Goal: Check status: Check status

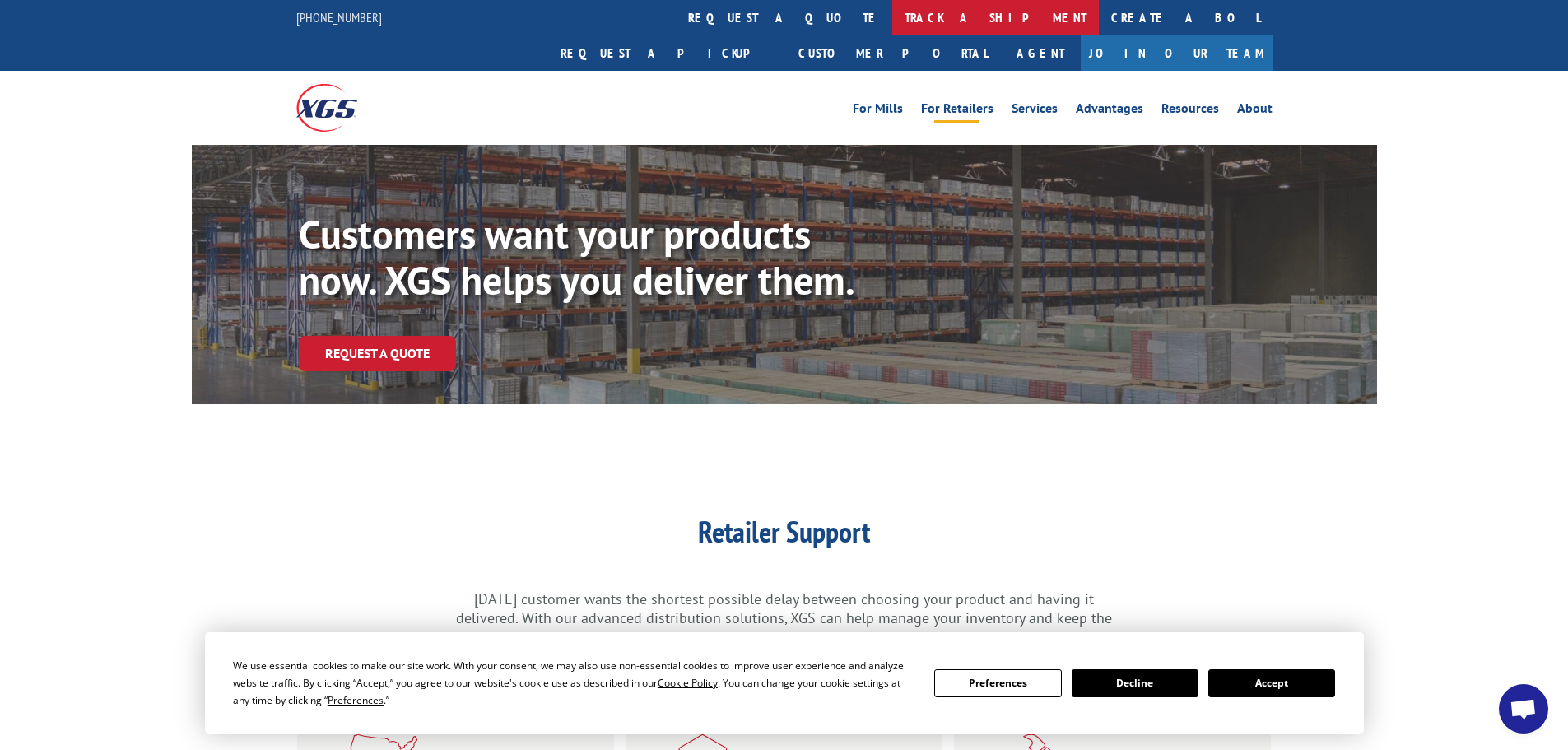
click at [892, 16] on link "track a shipment" at bounding box center [995, 18] width 206 height 35
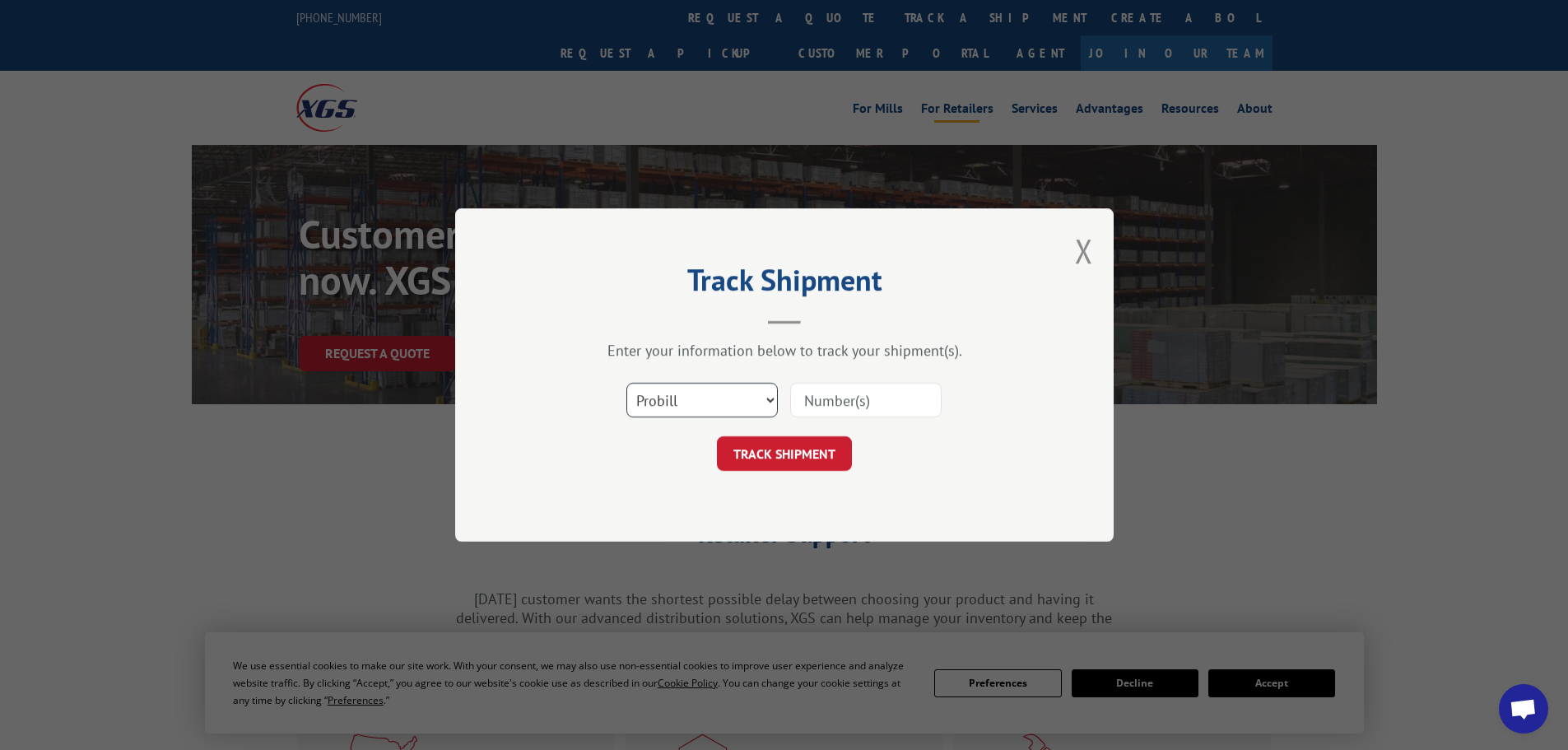
click at [702, 398] on select "Select category... Probill BOL PO" at bounding box center [702, 399] width 151 height 34
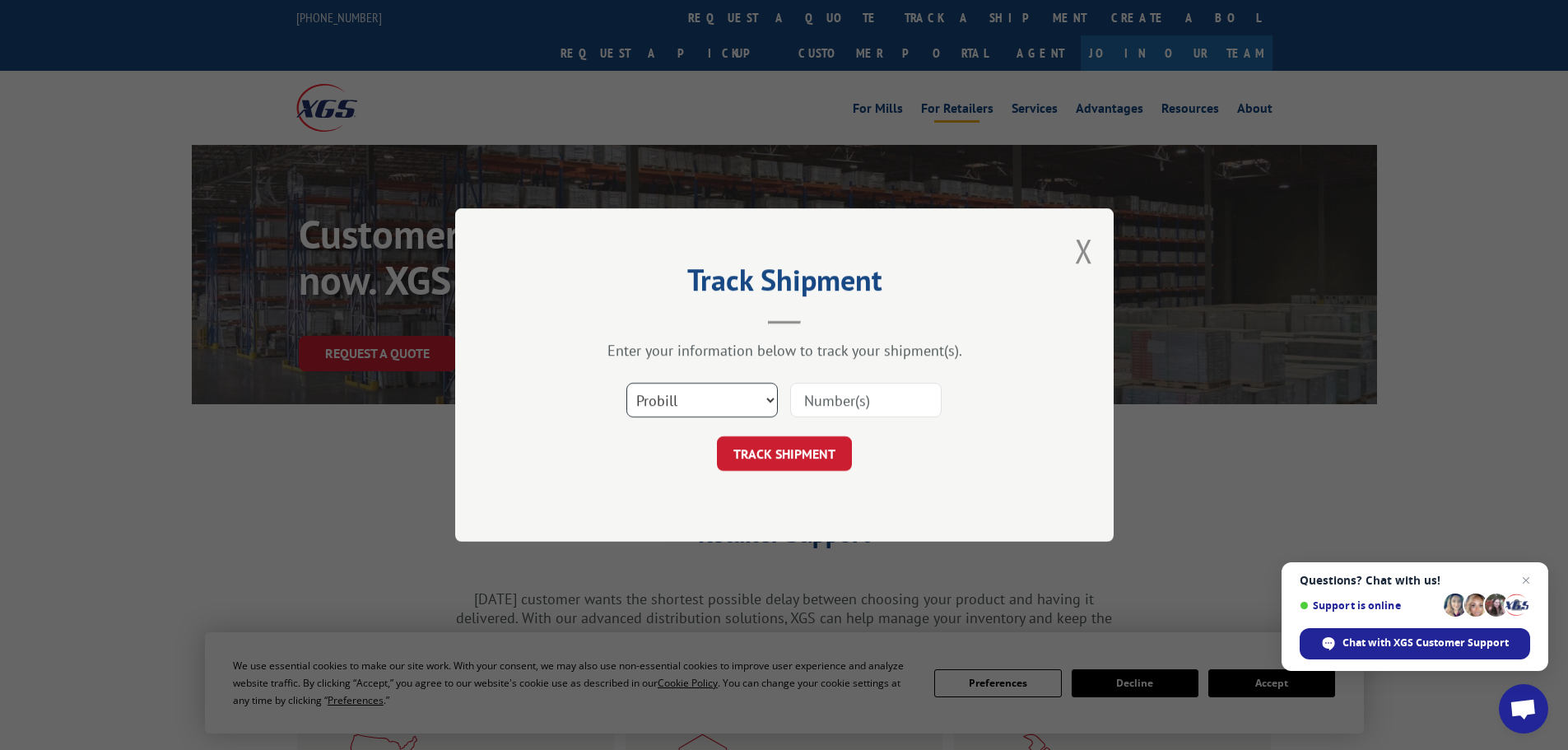
select select "po"
click at [627, 383] on select "Select category... Probill BOL PO" at bounding box center [702, 399] width 151 height 34
click at [830, 398] on input at bounding box center [865, 399] width 151 height 34
type input "04529722"
click at [717, 436] on button "TRACK SHIPMENT" at bounding box center [784, 453] width 135 height 34
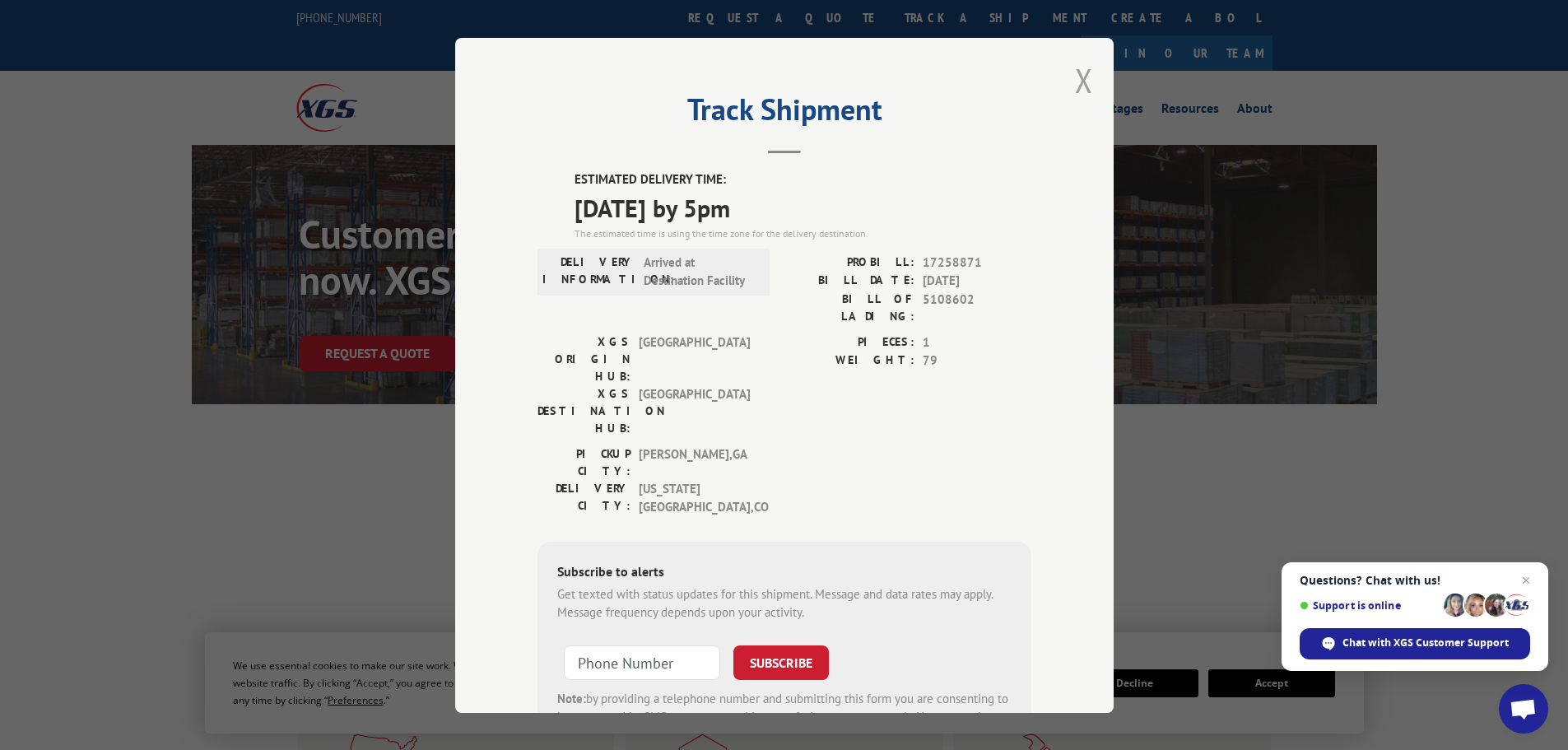
click at [1081, 78] on button "Close modal" at bounding box center [1084, 80] width 18 height 43
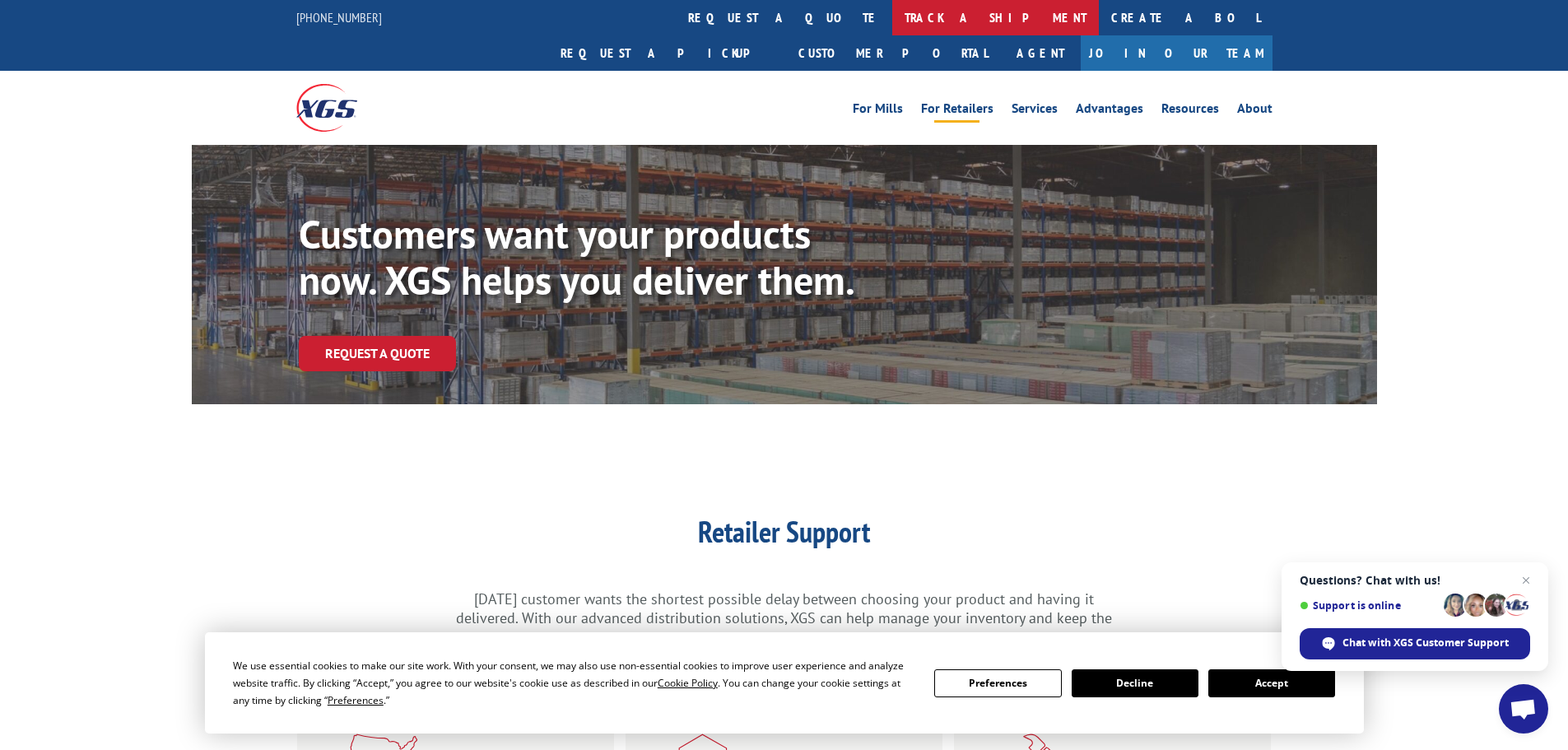
click at [892, 12] on link "track a shipment" at bounding box center [995, 18] width 206 height 35
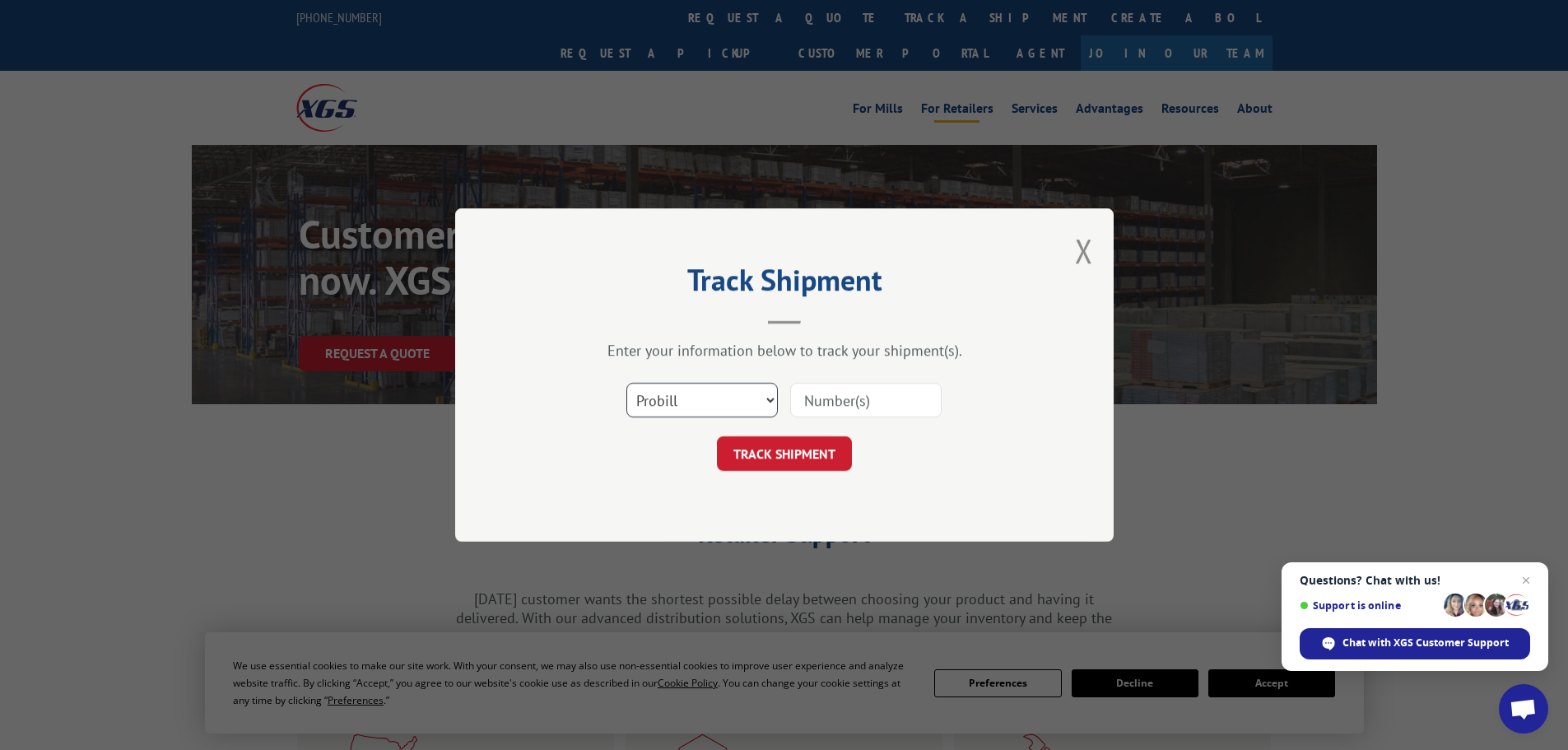
click at [686, 402] on select "Select category... Probill BOL PO" at bounding box center [702, 399] width 151 height 34
select select "po"
click at [627, 383] on select "Select category... Probill BOL PO" at bounding box center [702, 399] width 151 height 34
drag, startPoint x: 820, startPoint y: 405, endPoint x: 819, endPoint y: 391, distance: 14.0
click at [821, 404] on input at bounding box center [865, 399] width 151 height 34
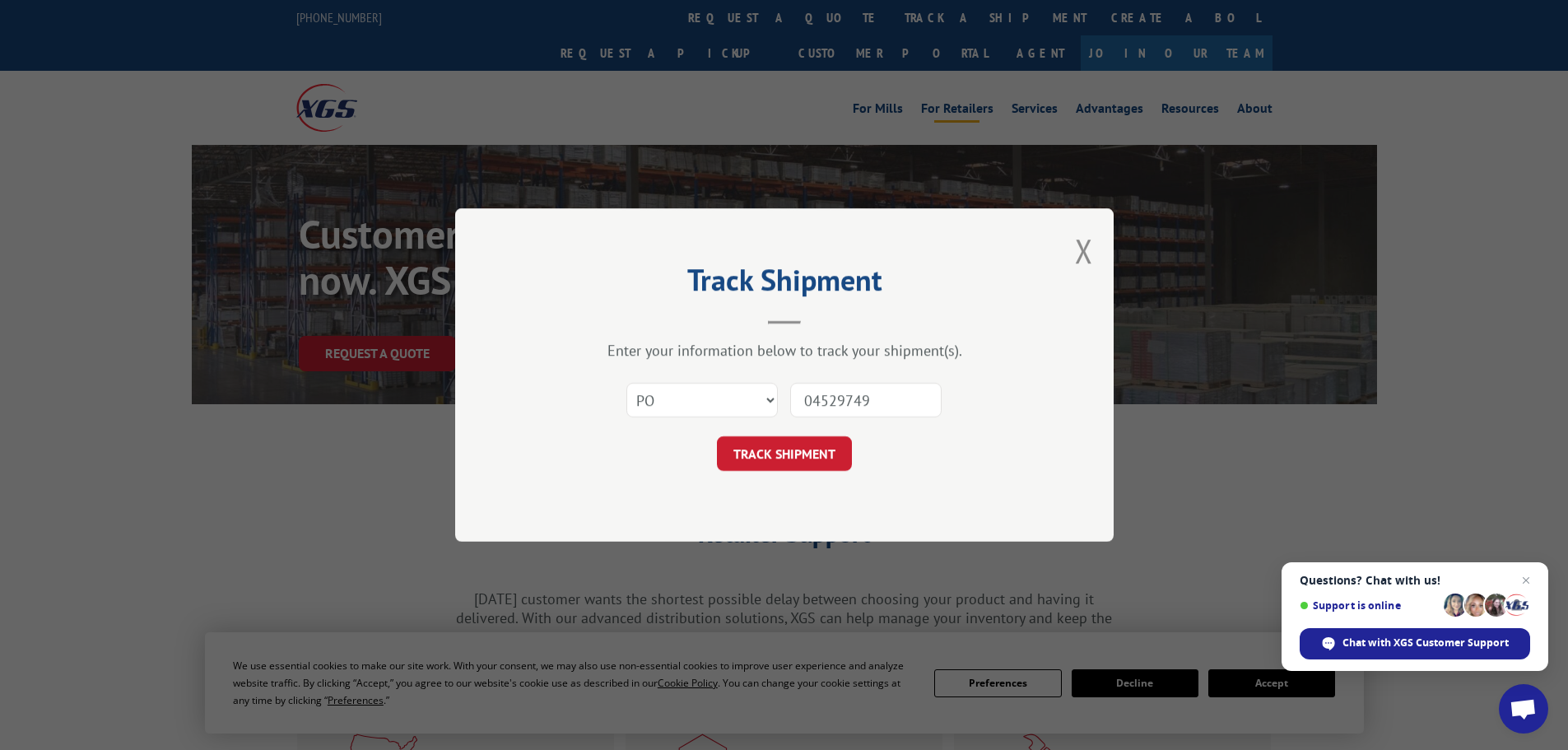
type input "04529749"
click at [717, 436] on button "TRACK SHIPMENT" at bounding box center [784, 453] width 135 height 34
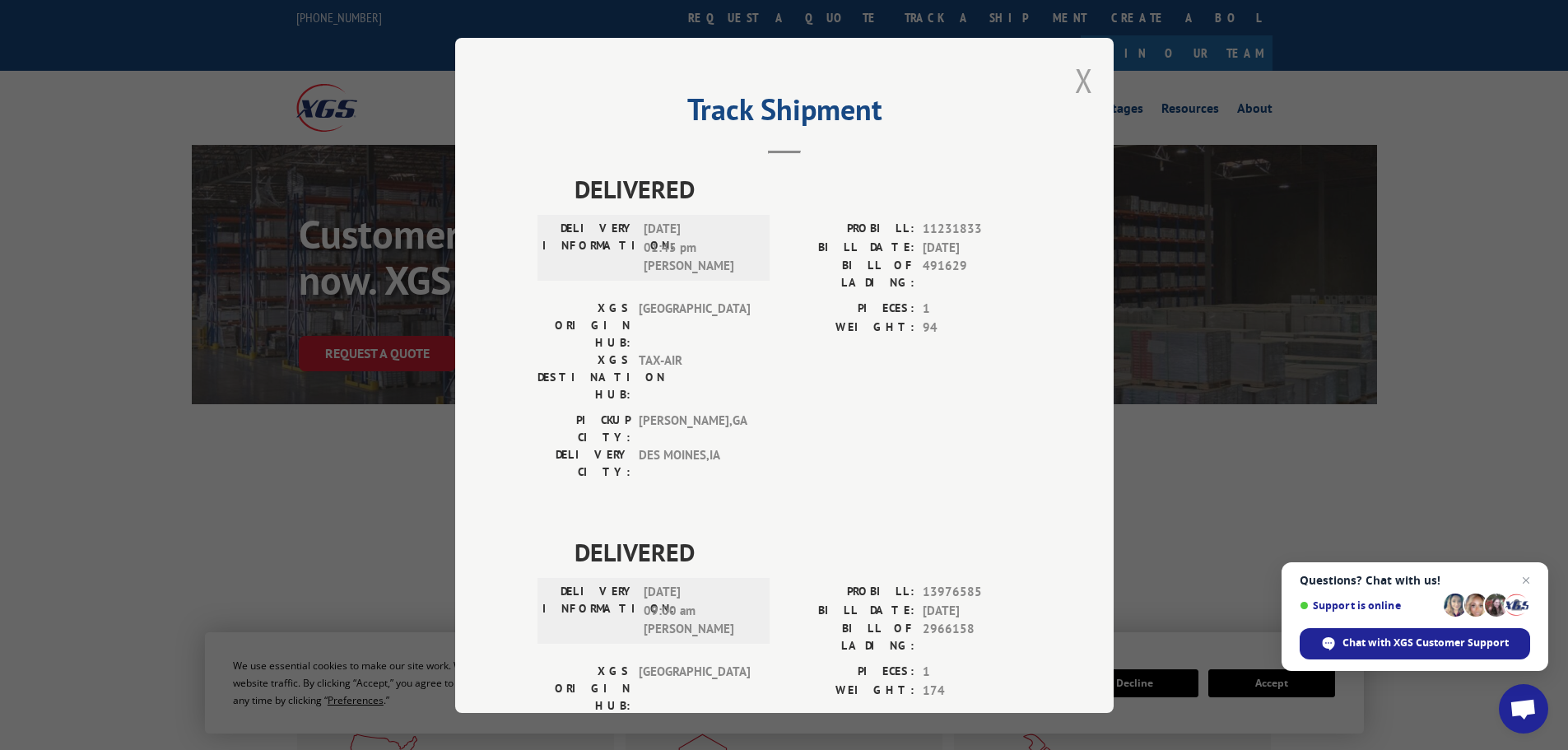
click at [1075, 75] on button "Close modal" at bounding box center [1084, 80] width 18 height 43
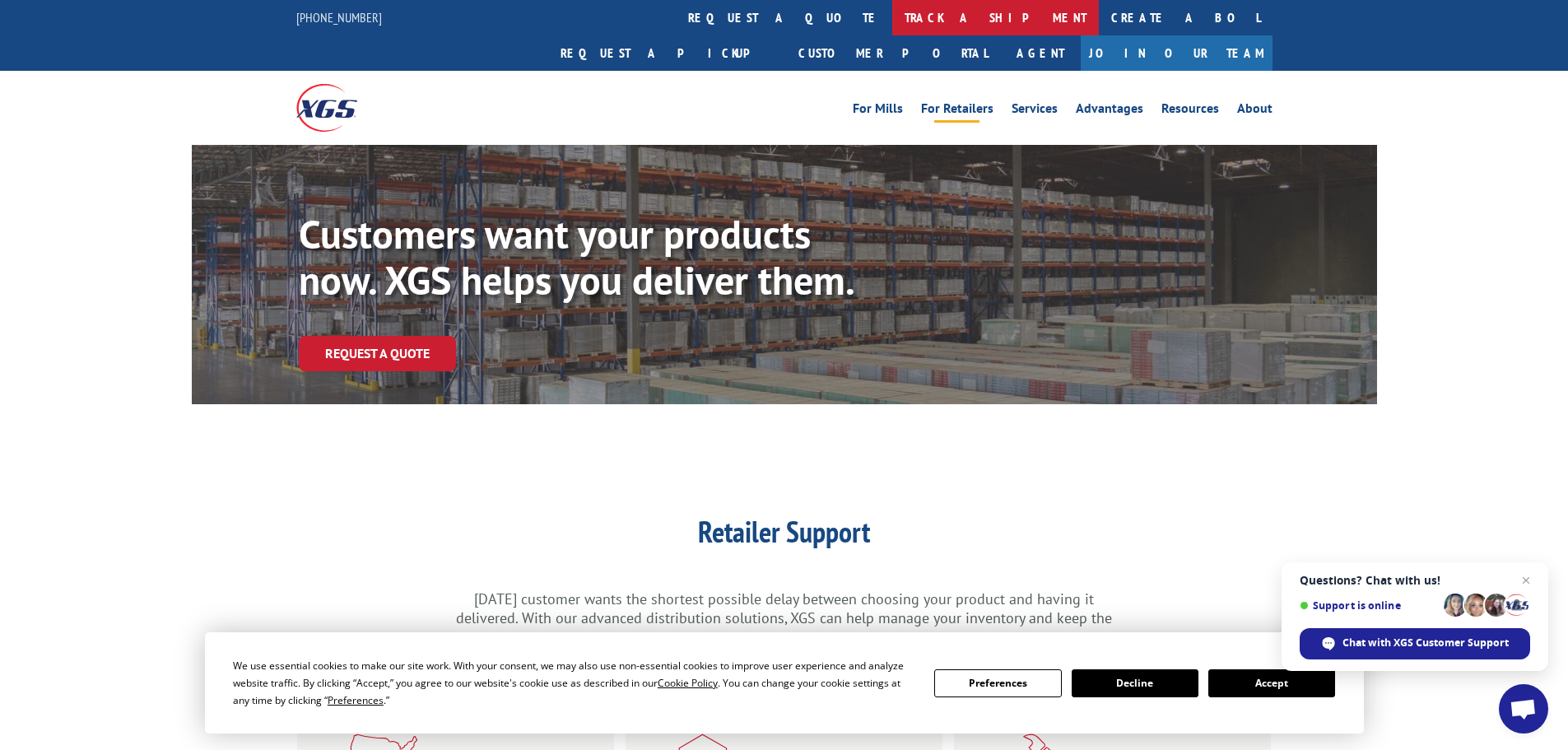
click at [892, 9] on link "track a shipment" at bounding box center [995, 18] width 206 height 35
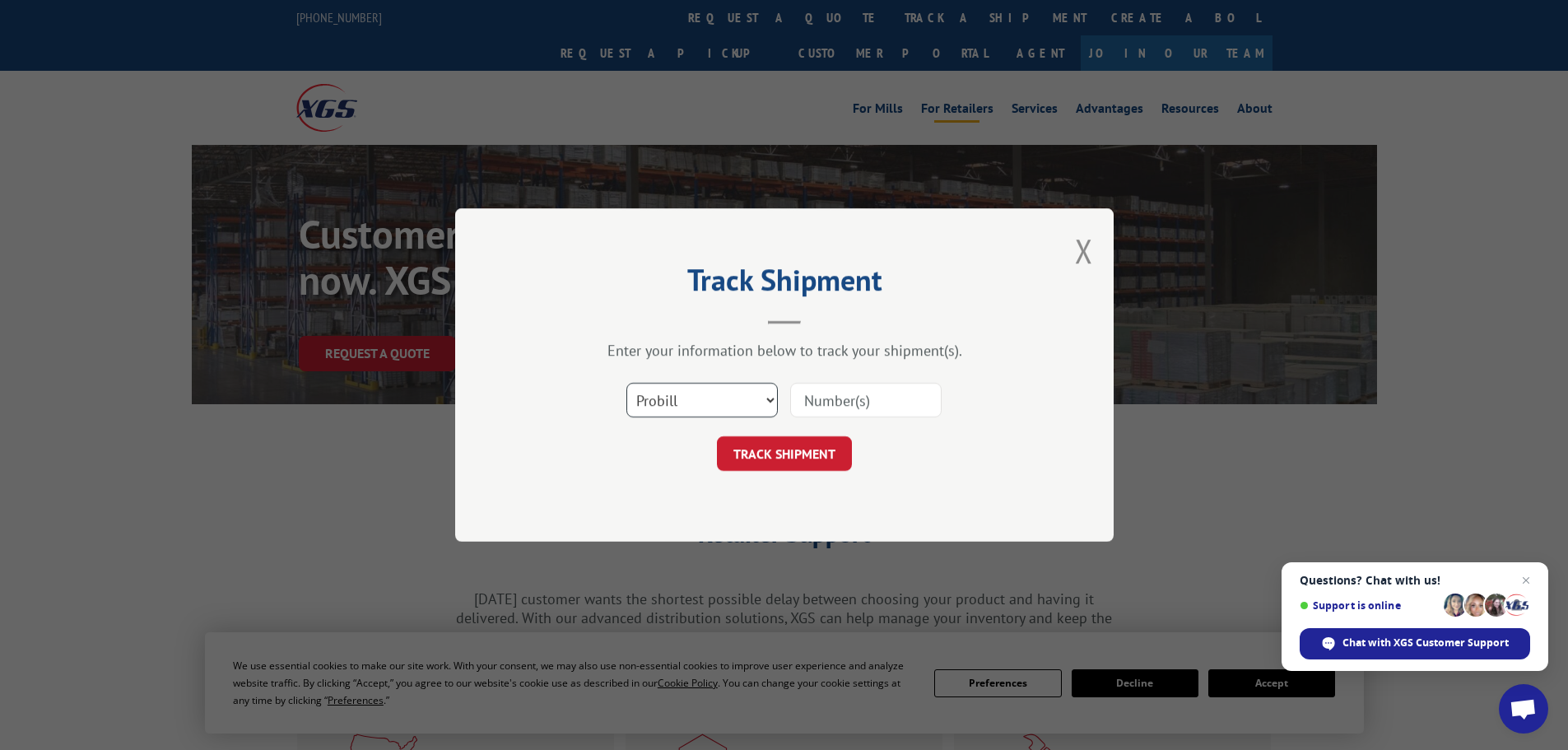
click at [679, 412] on select "Select category... Probill BOL PO" at bounding box center [702, 399] width 151 height 34
select select "po"
click at [627, 383] on select "Select category... Probill BOL PO" at bounding box center [702, 399] width 151 height 34
click at [832, 408] on input at bounding box center [865, 399] width 151 height 34
type input "04529793"
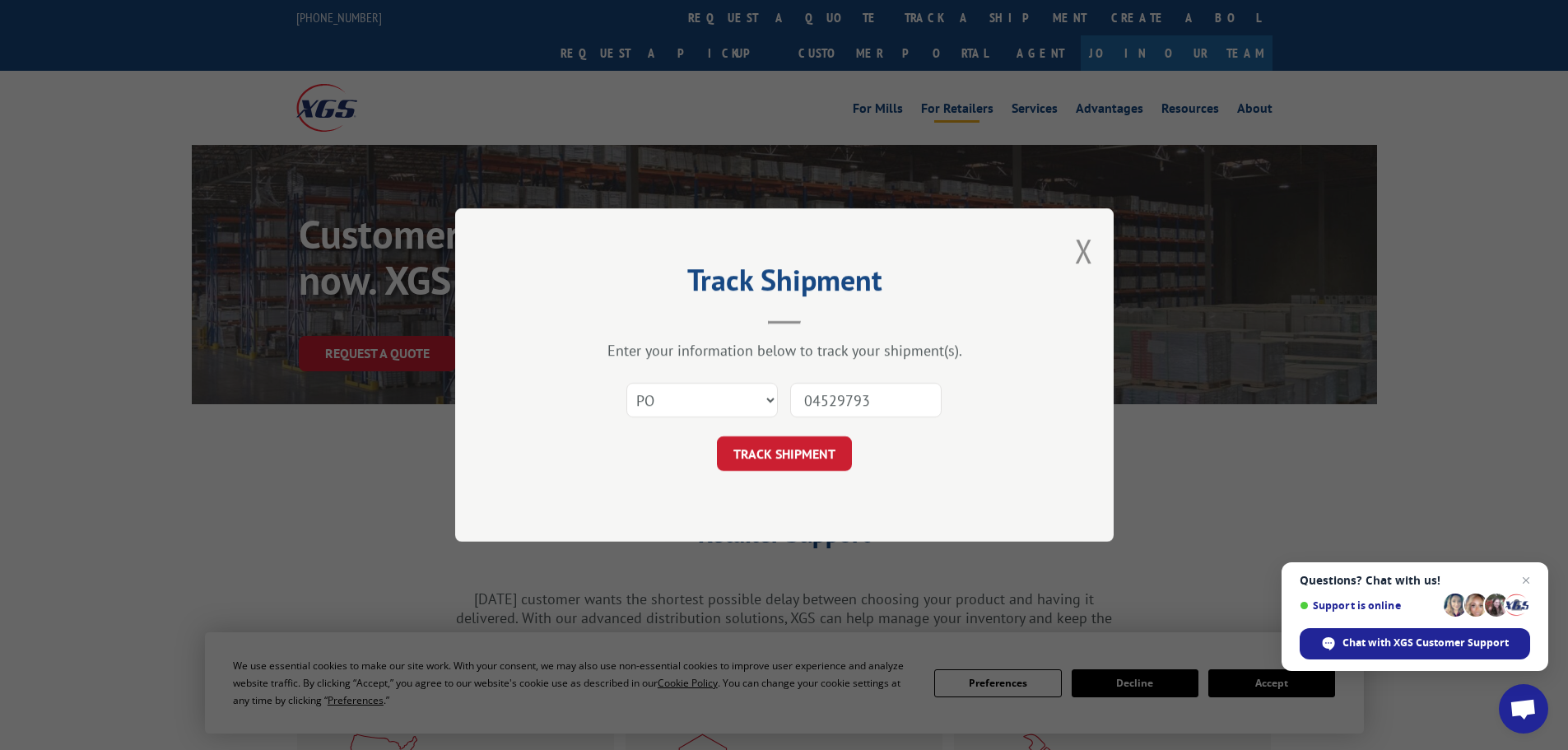
click at [717, 436] on button "TRACK SHIPMENT" at bounding box center [784, 453] width 135 height 34
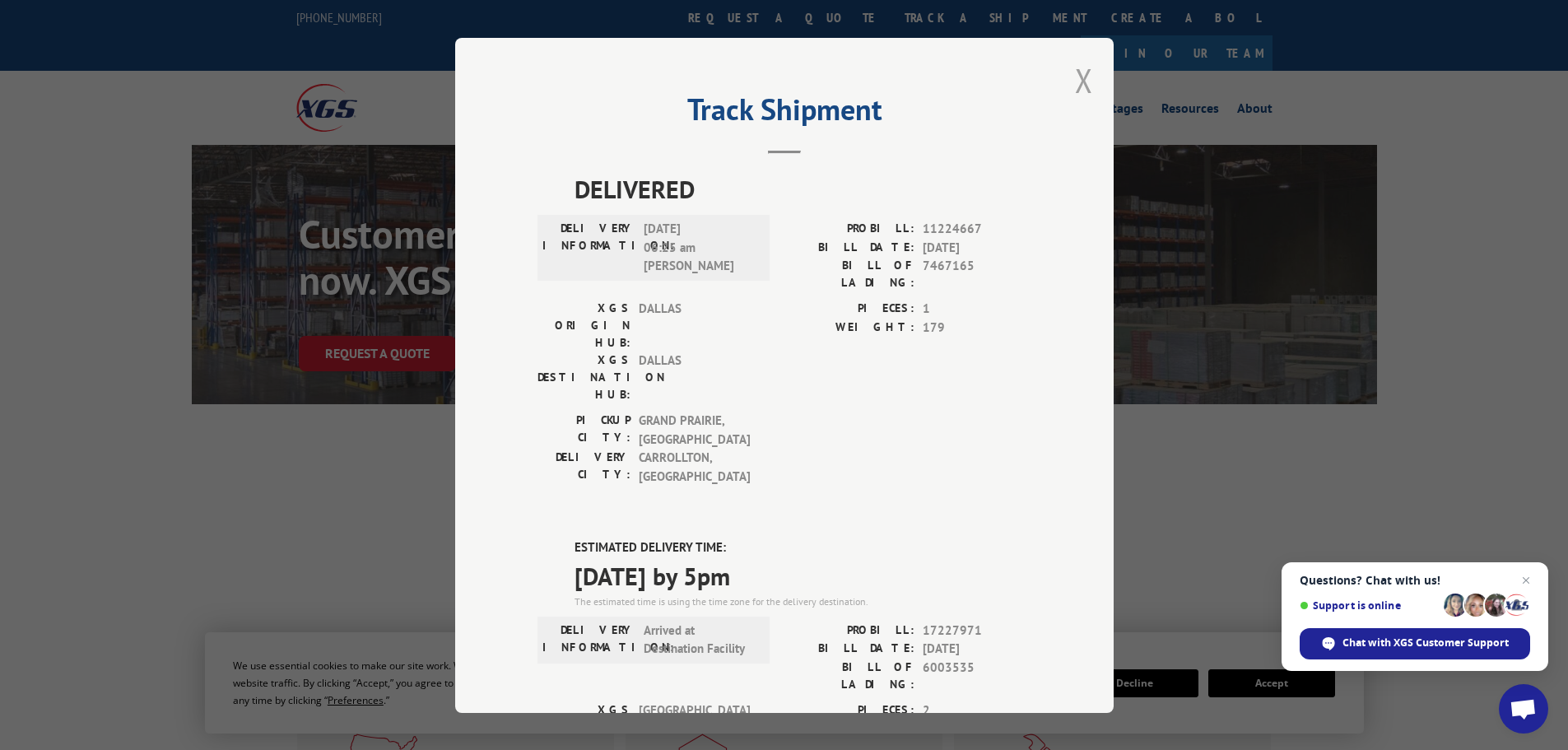
click at [1081, 84] on button "Close modal" at bounding box center [1084, 80] width 18 height 43
